Goal: Find specific page/section: Find specific page/section

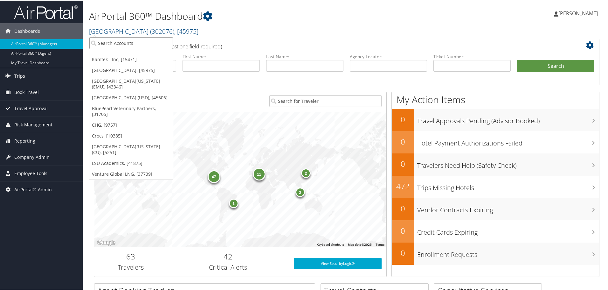
click at [119, 40] on input "search" at bounding box center [131, 43] width 84 height 12
type input "carollo"
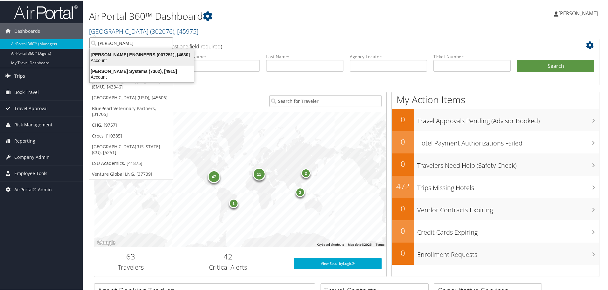
click at [115, 63] on div "CAROLLO ENGINEERS (007251), [4630] Account" at bounding box center [142, 57] width 102 height 15
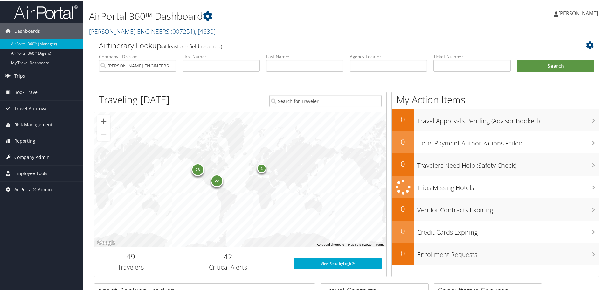
click at [36, 157] on span "Company Admin" at bounding box center [31, 156] width 35 height 16
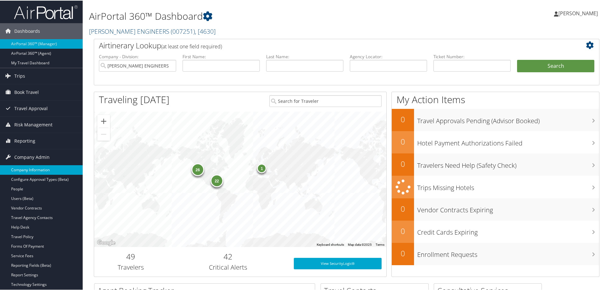
click at [32, 169] on link "Company Information" at bounding box center [41, 169] width 83 height 10
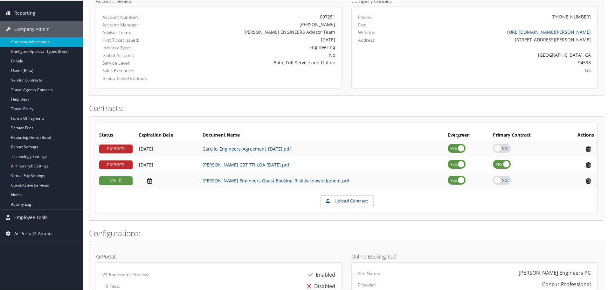
scroll to position [95, 0]
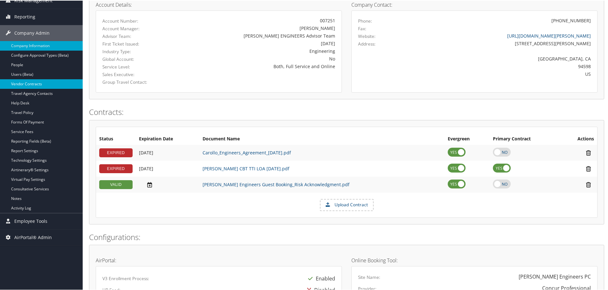
click at [40, 81] on link "Vendor Contracts" at bounding box center [41, 84] width 83 height 10
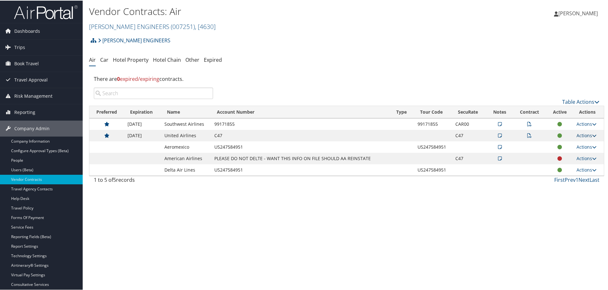
click at [582, 134] on link "Actions" at bounding box center [586, 135] width 20 height 6
click at [573, 154] on link "View Contracts" at bounding box center [571, 154] width 42 height 11
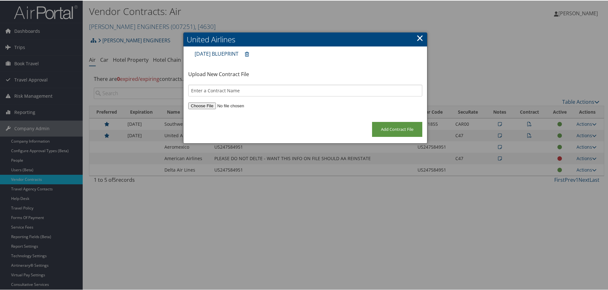
click at [221, 53] on link "DEC 2024 BLUEPRINT" at bounding box center [217, 53] width 44 height 7
